Goal: Task Accomplishment & Management: Use online tool/utility

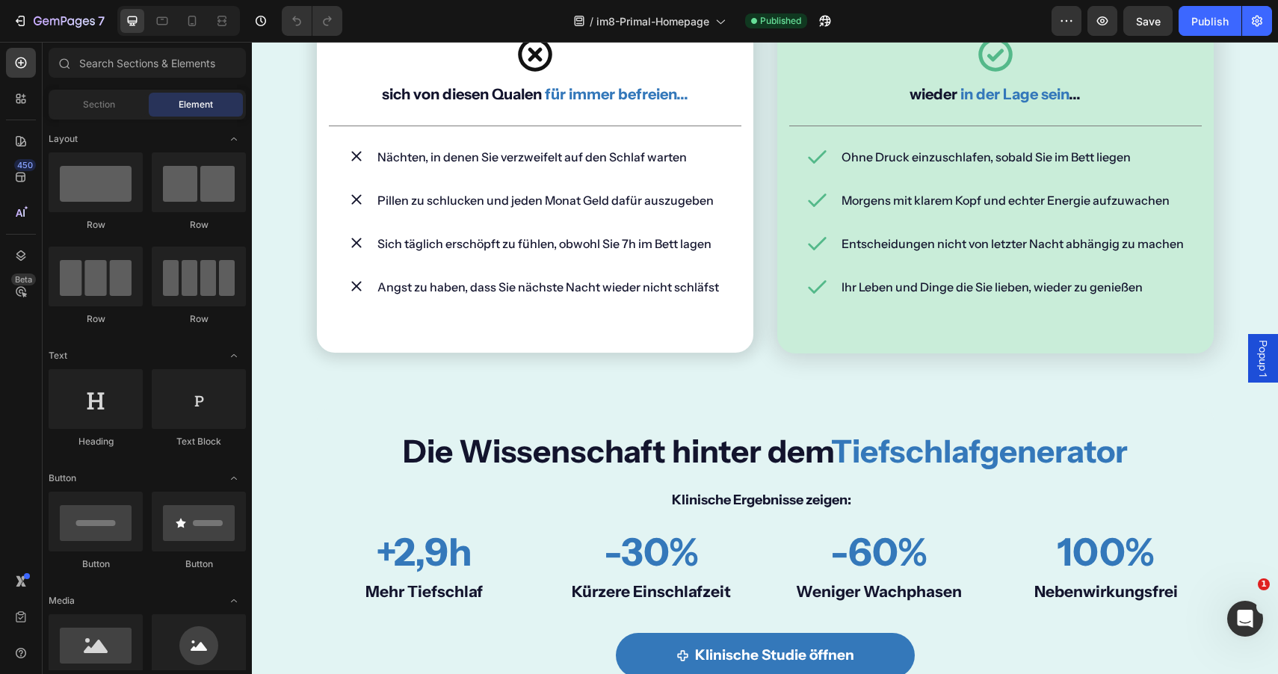
scroll to position [898, 0]
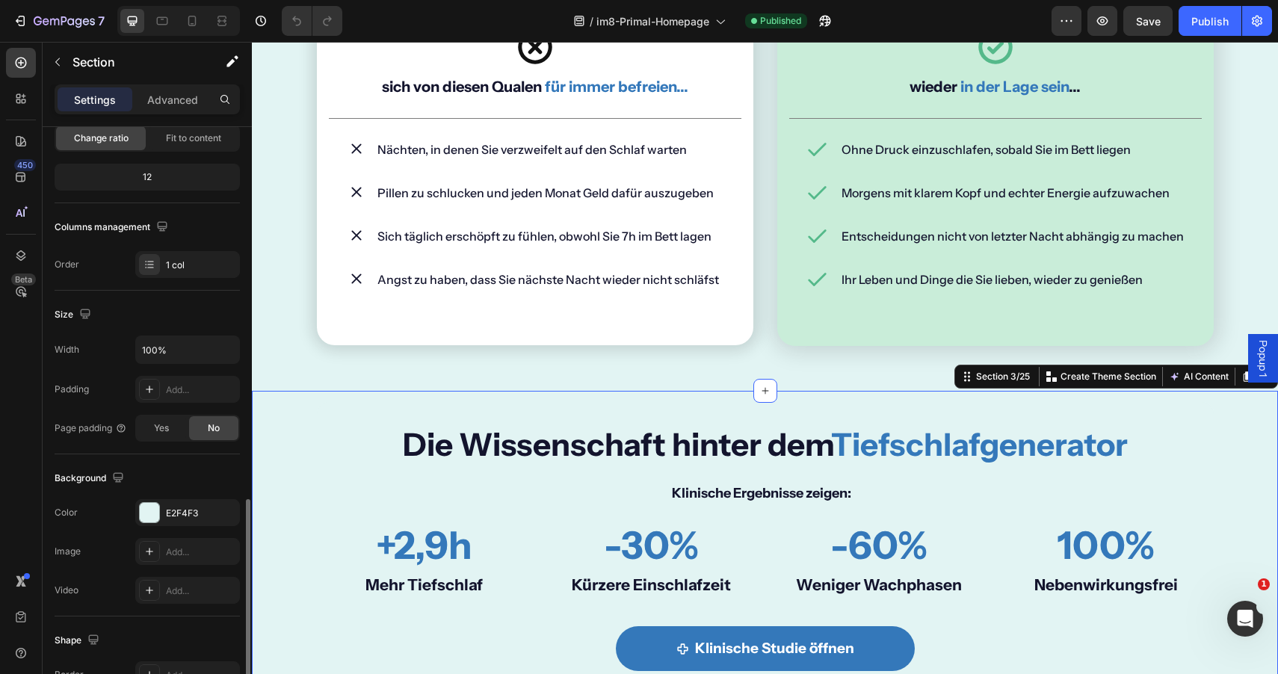
scroll to position [322, 0]
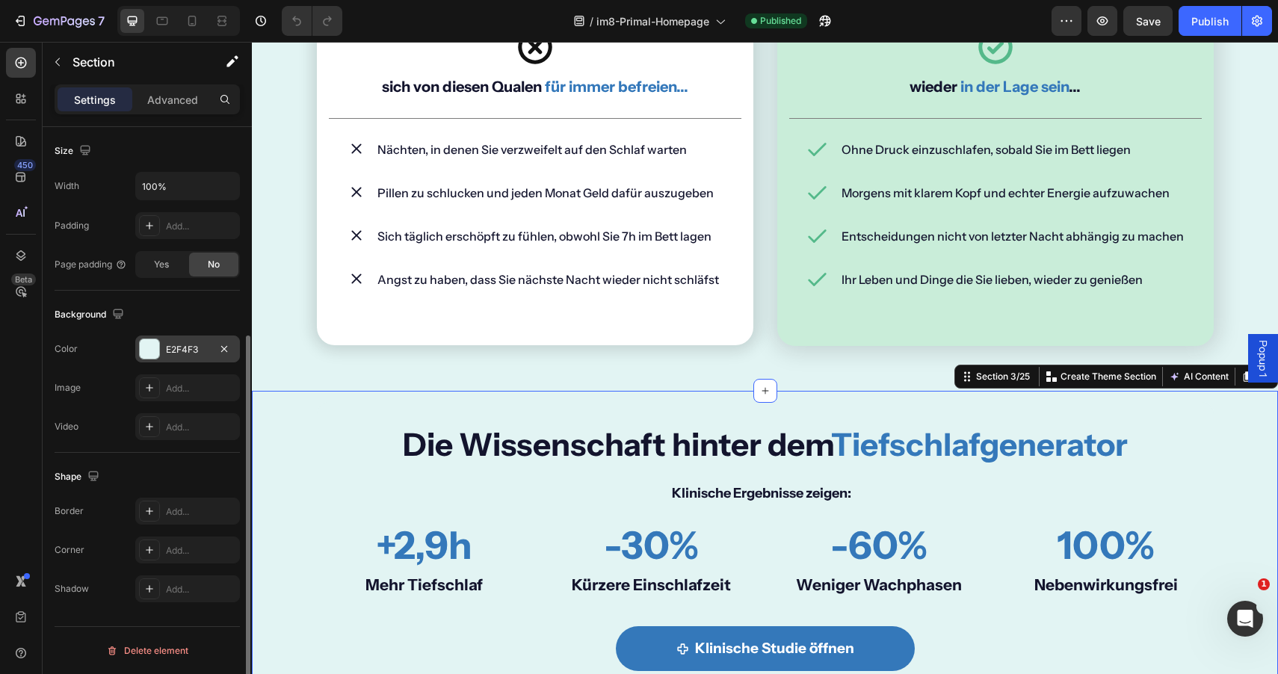
click at [189, 345] on div "E2F4F3" at bounding box center [187, 349] width 43 height 13
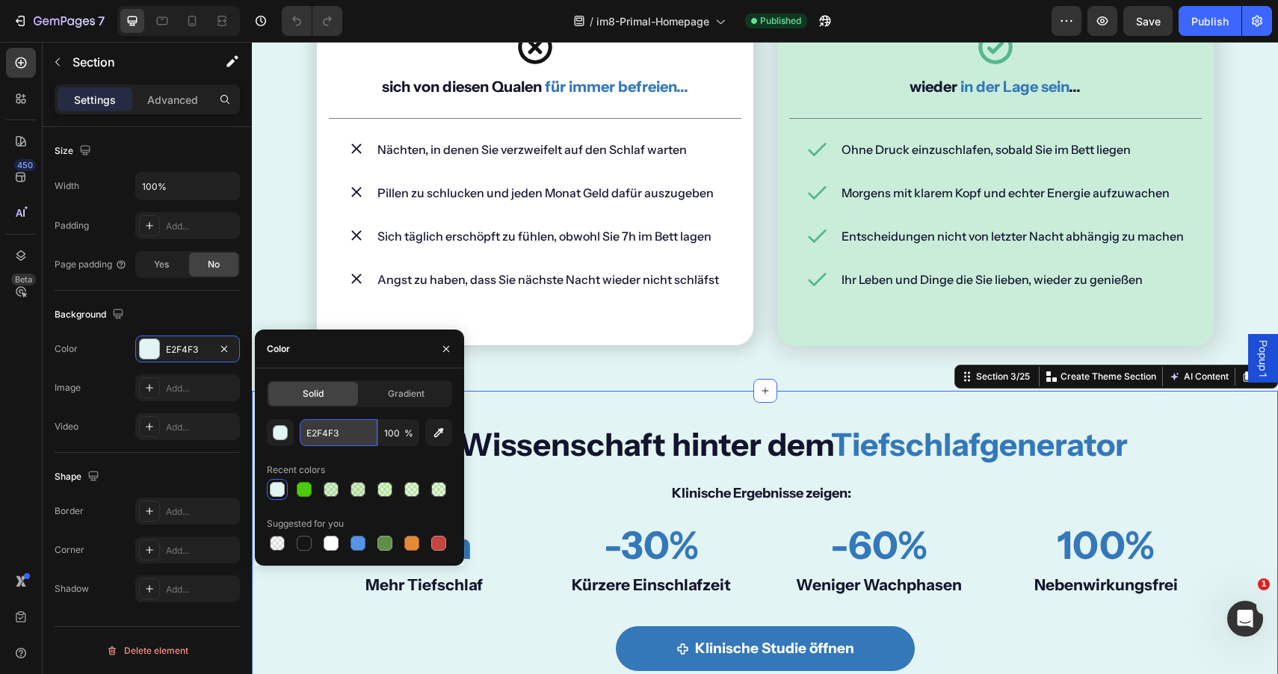
click at [345, 426] on input "E2F4F3" at bounding box center [339, 432] width 78 height 27
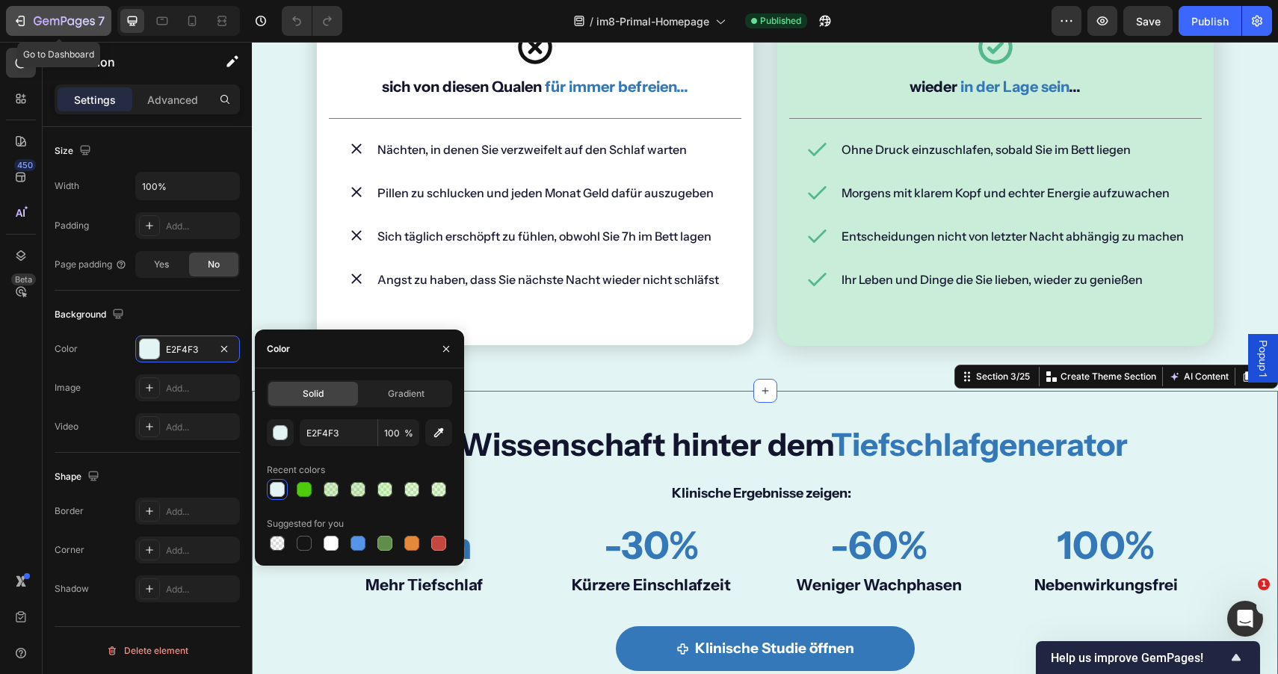
click at [16, 18] on icon "button" at bounding box center [20, 20] width 15 height 15
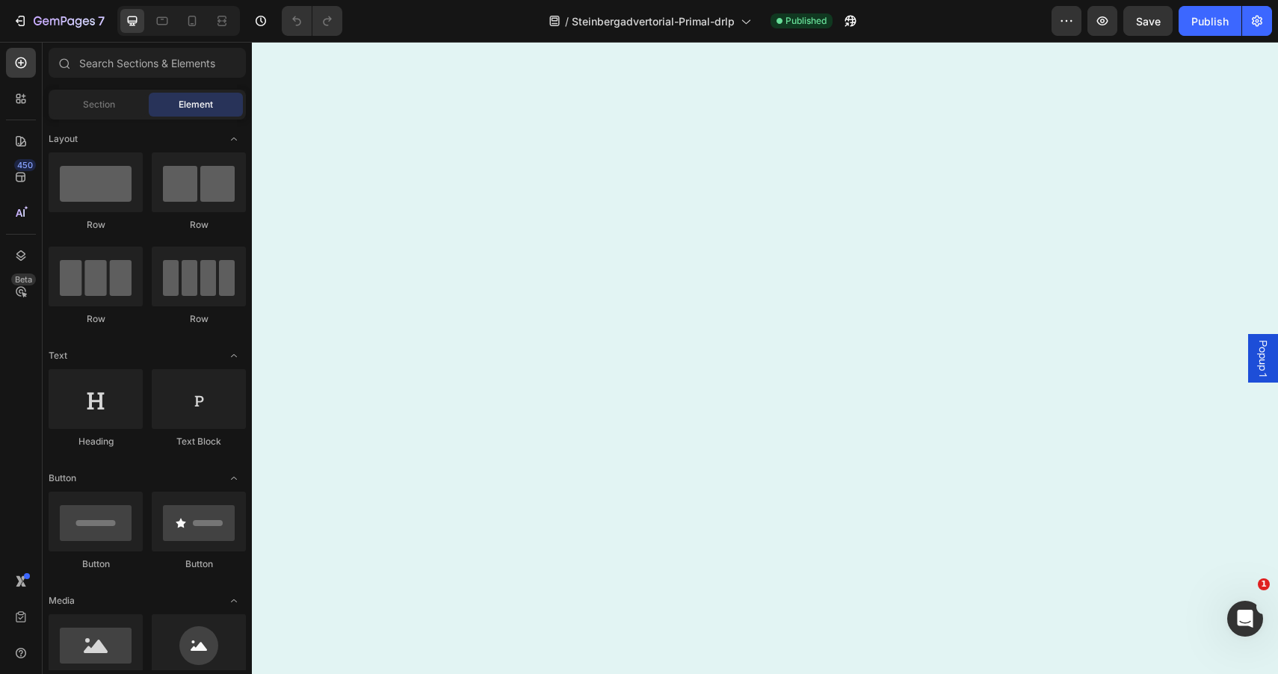
scroll to position [10897, 0]
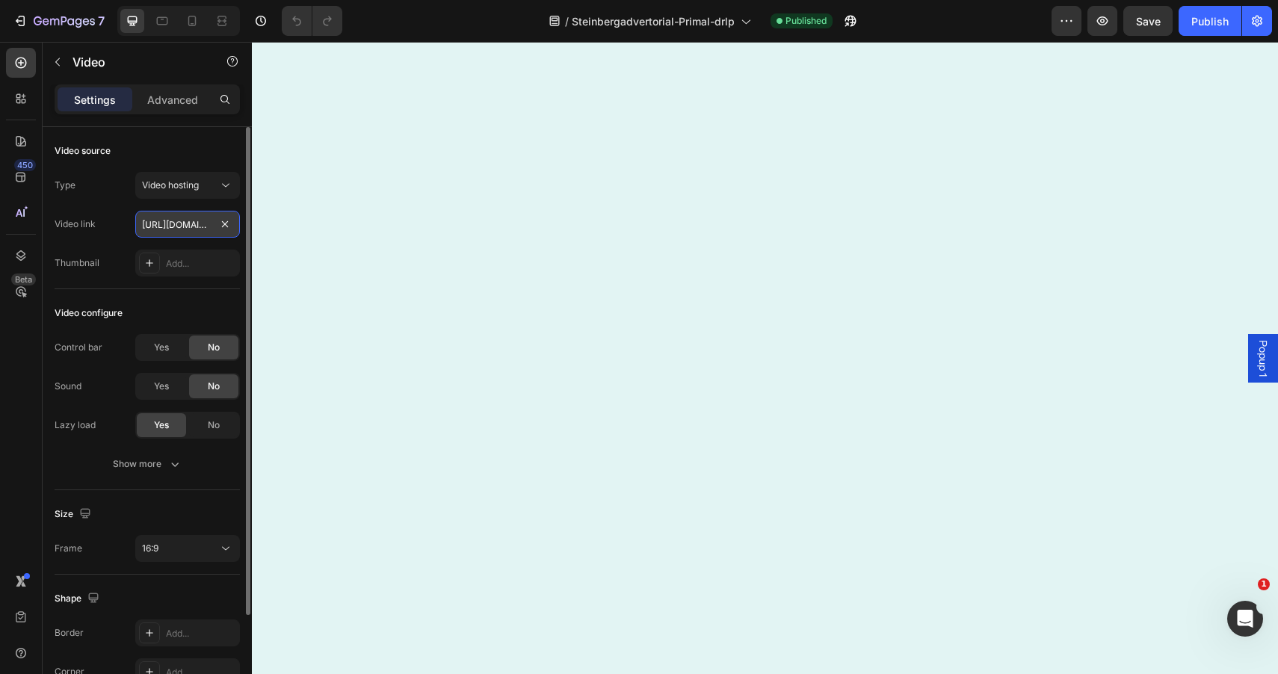
click at [161, 228] on input "[URL][DOMAIN_NAME]" at bounding box center [187, 224] width 105 height 27
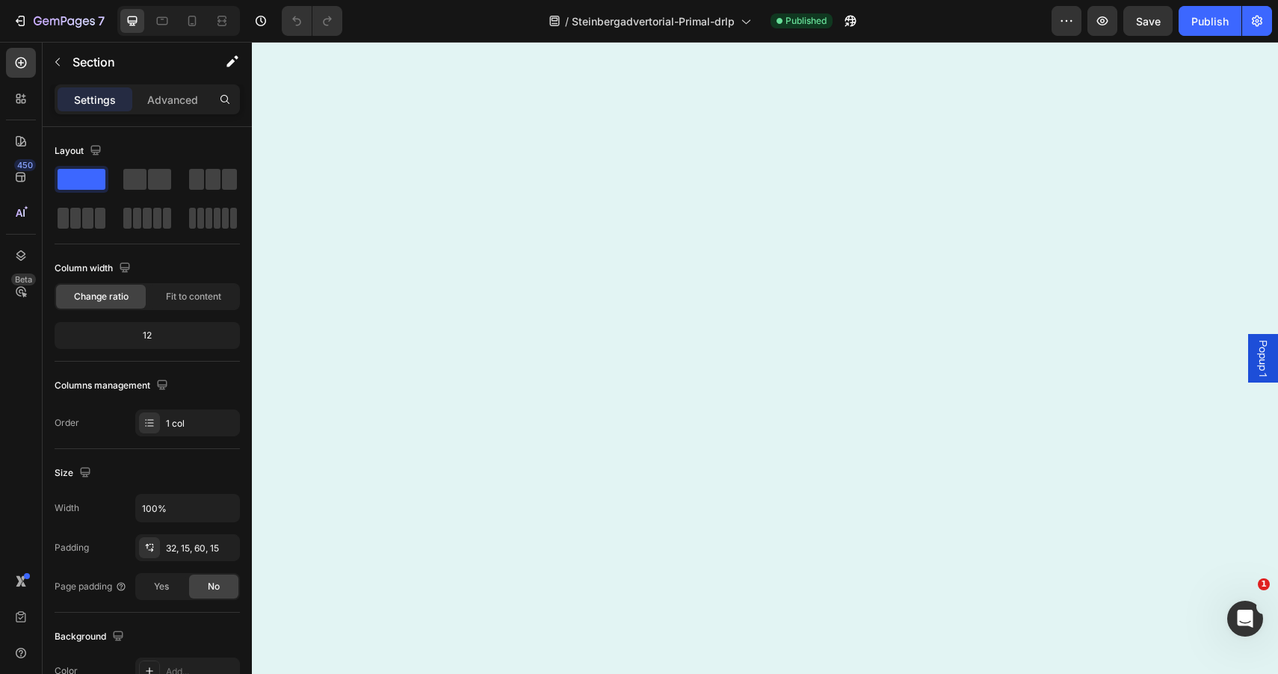
scroll to position [12597, 0]
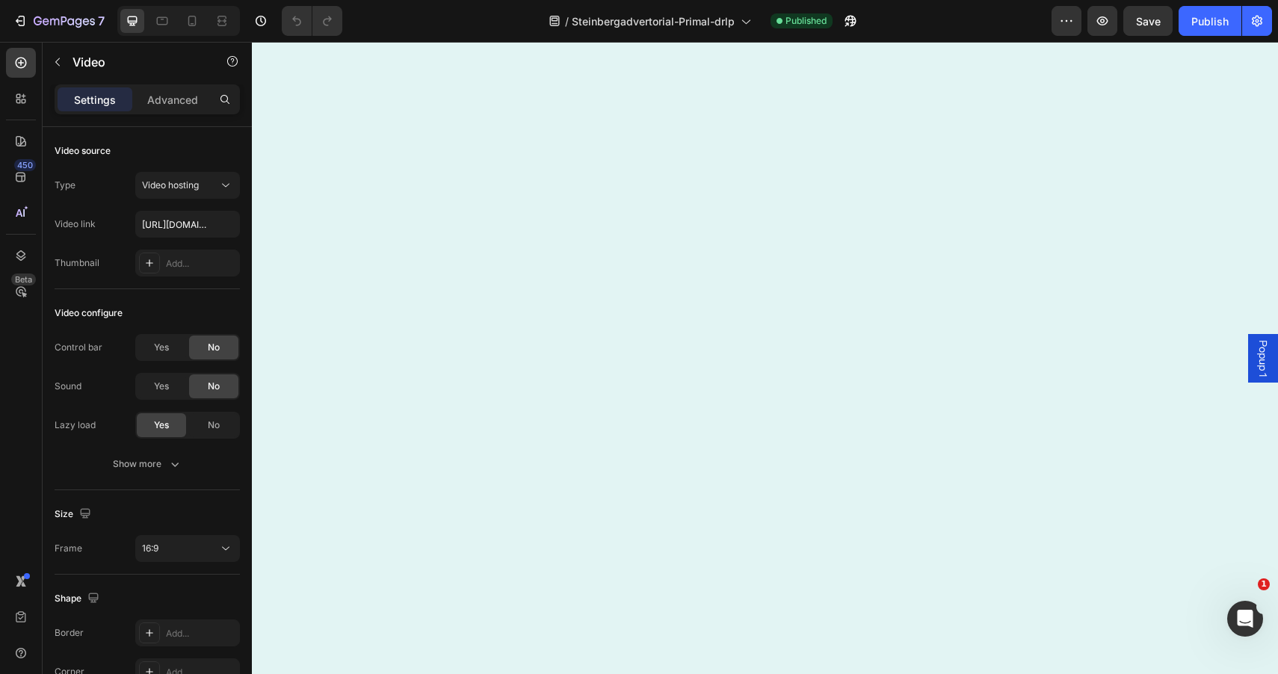
click at [179, 225] on input "[URL][DOMAIN_NAME]" at bounding box center [187, 224] width 105 height 27
